Goal: Book appointment/travel/reservation

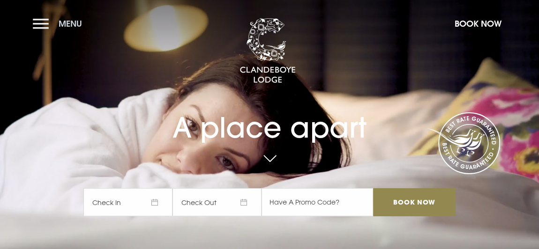
click at [46, 25] on button "Menu" at bounding box center [60, 24] width 54 height 20
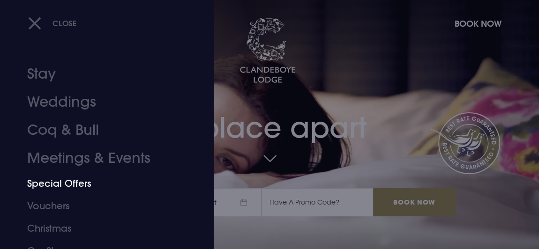
click at [78, 186] on link "Special Offers" at bounding box center [100, 183] width 147 height 22
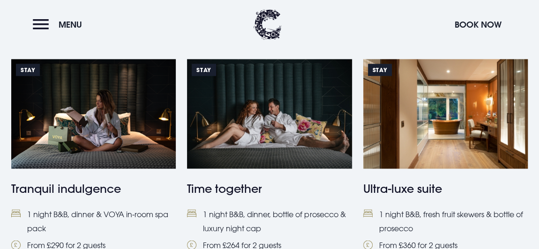
scroll to position [668, 0]
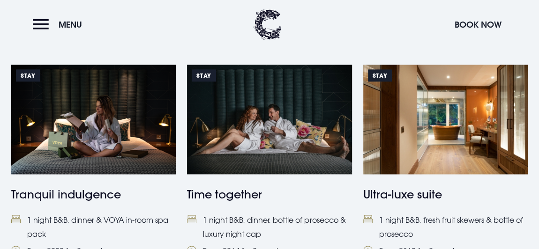
click at [266, 143] on img at bounding box center [269, 120] width 164 height 110
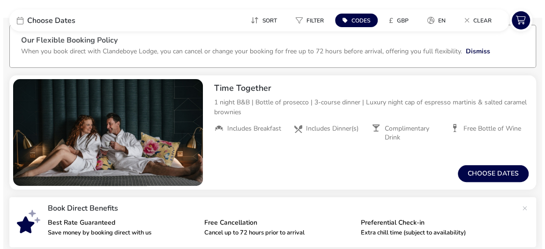
scroll to position [50, 0]
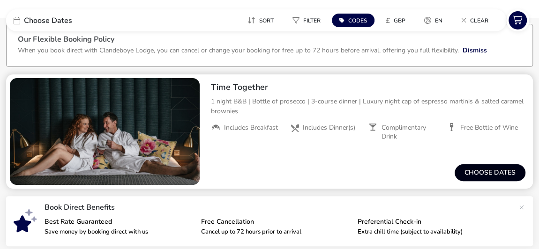
click at [496, 167] on button "Choose dates" at bounding box center [489, 172] width 71 height 17
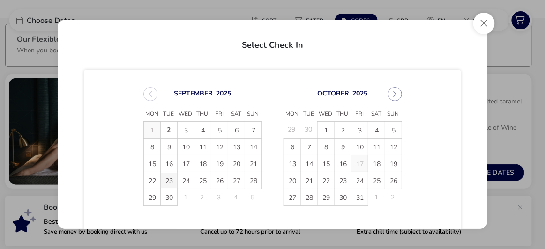
click at [172, 177] on span "23" at bounding box center [169, 180] width 16 height 16
click at [182, 180] on span "24" at bounding box center [186, 180] width 16 height 16
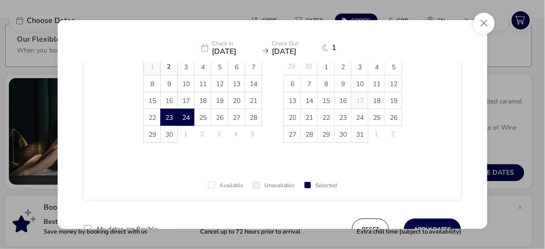
scroll to position [99, 0]
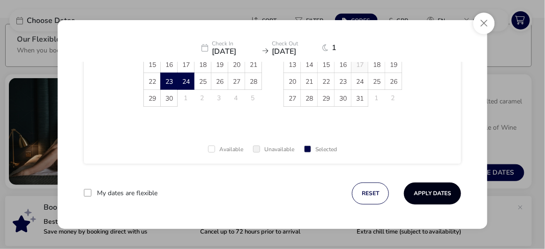
click at [425, 198] on button "Apply Dates" at bounding box center [432, 194] width 57 height 22
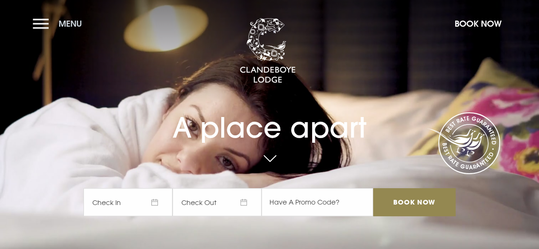
click at [40, 27] on button "Menu" at bounding box center [60, 24] width 54 height 20
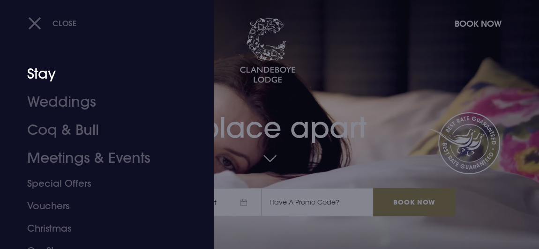
click at [50, 72] on link "Stay" at bounding box center [100, 74] width 147 height 28
